Goal: Information Seeking & Learning: Learn about a topic

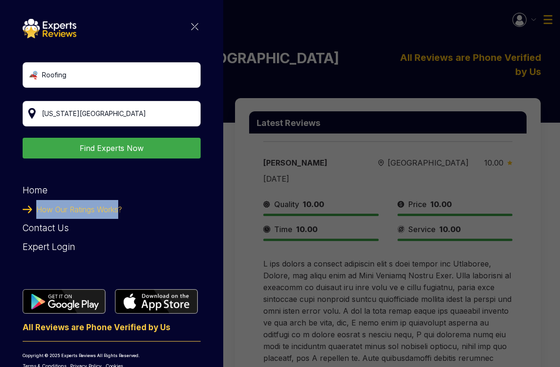
scroll to position [444, 0]
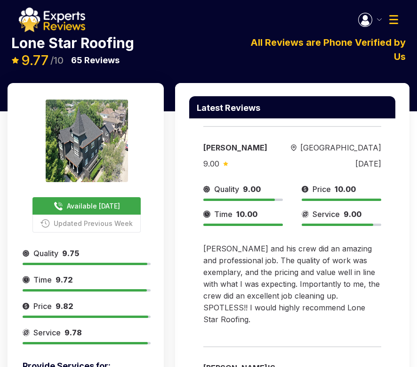
scroll to position [298, 0]
click at [57, 24] on img at bounding box center [52, 20] width 66 height 24
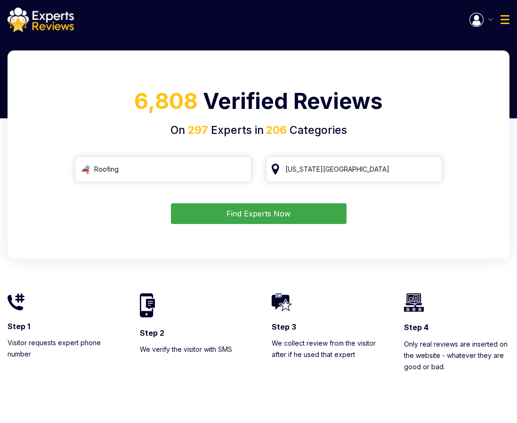
click at [264, 217] on button "Find Experts Now" at bounding box center [259, 213] width 176 height 21
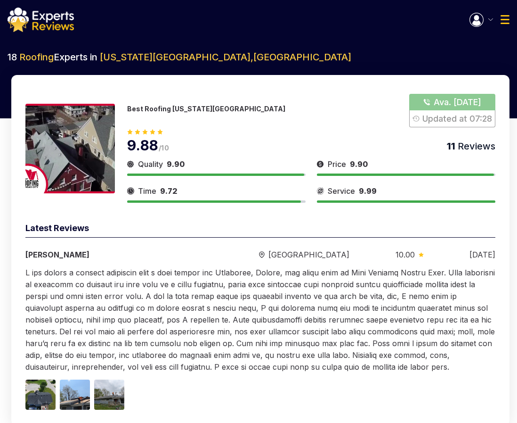
click at [155, 108] on p "Best Roofing [US_STATE][GEOGRAPHIC_DATA]" at bounding box center [206, 109] width 158 height 8
